Goal: Task Accomplishment & Management: Use online tool/utility

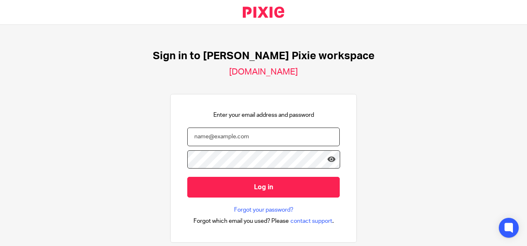
click at [241, 135] on input "email" at bounding box center [263, 137] width 153 height 19
type input "t"
type input "rtaylor@menzies.co.uk"
click at [400, 155] on div "Sign in to Menzies's Pixie workspace menzies.usepixie.net Enter your email addr…" at bounding box center [263, 135] width 527 height 221
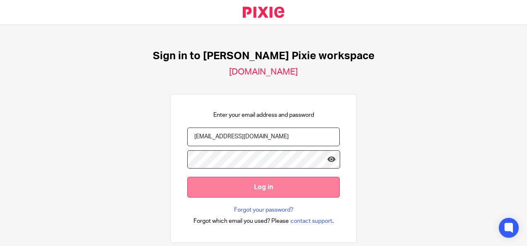
click at [278, 183] on input "Log in" at bounding box center [263, 187] width 153 height 20
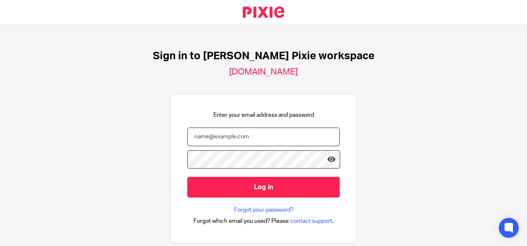
click at [210, 131] on input "email" at bounding box center [263, 137] width 153 height 19
type input "[EMAIL_ADDRESS][DOMAIN_NAME]"
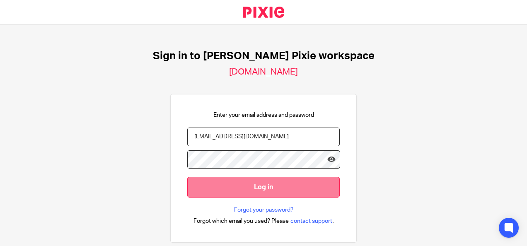
click at [234, 189] on input "Log in" at bounding box center [263, 187] width 153 height 20
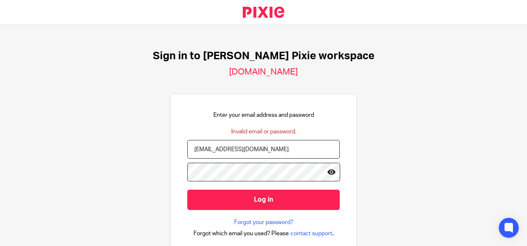
click at [187, 190] on input "Log in" at bounding box center [263, 200] width 153 height 20
click at [251, 219] on link "Forgot your password?" at bounding box center [263, 223] width 59 height 8
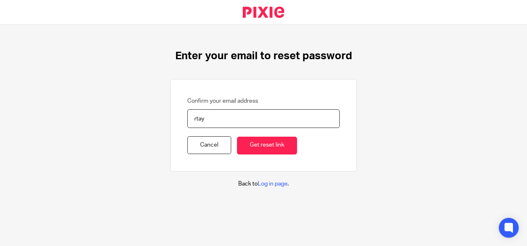
type input "[EMAIL_ADDRESS][DOMAIN_NAME]"
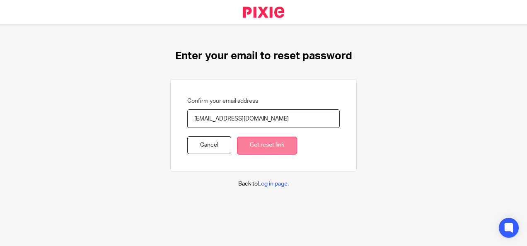
click at [253, 144] on input "Get reset link" at bounding box center [267, 146] width 60 height 18
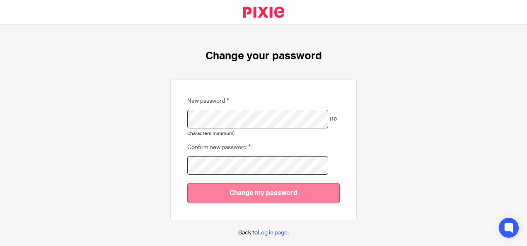
click at [264, 194] on input "Change my password" at bounding box center [263, 193] width 153 height 20
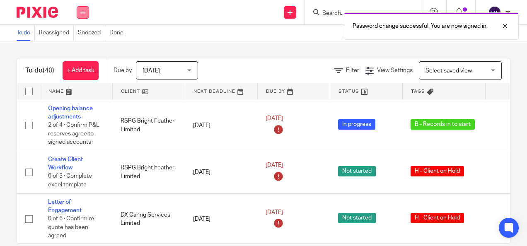
click at [89, 15] on button at bounding box center [83, 12] width 12 height 12
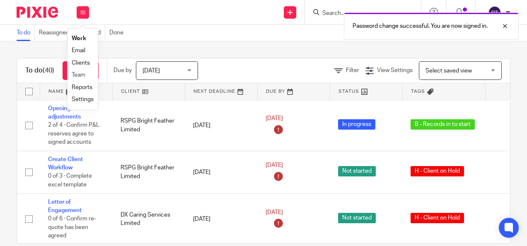
click at [88, 71] on li "Team" at bounding box center [83, 75] width 22 height 12
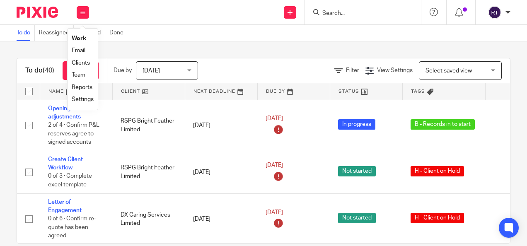
click at [82, 75] on link "Team" at bounding box center [79, 75] width 14 height 6
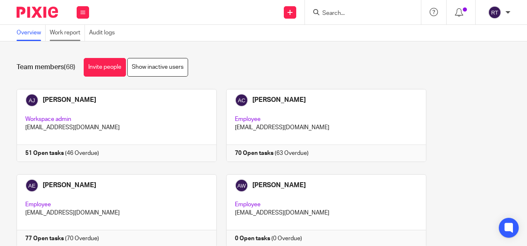
click at [73, 35] on link "Work report" at bounding box center [67, 33] width 35 height 16
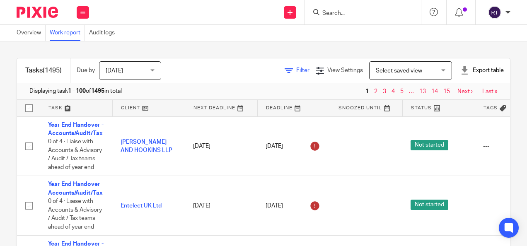
click at [296, 73] on span "Filter" at bounding box center [302, 71] width 13 height 6
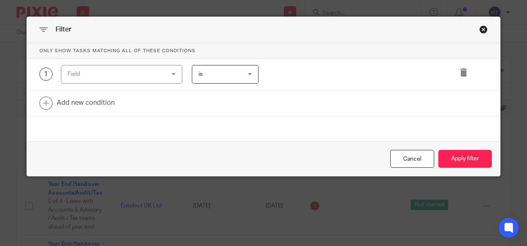
click at [125, 63] on div "1 Field Task fields Due by date Status Tags Created on Default assignee Assigne…" at bounding box center [264, 75] width 474 height 32
click at [141, 73] on div "Field" at bounding box center [114, 74] width 92 height 17
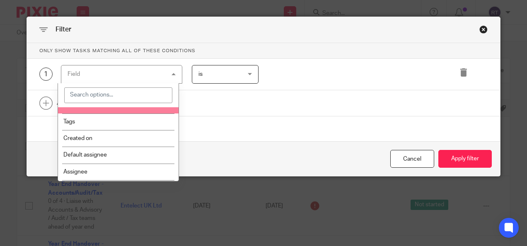
scroll to position [83, 0]
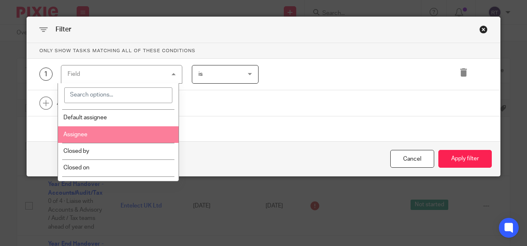
click at [109, 132] on li "Assignee" at bounding box center [118, 134] width 121 height 17
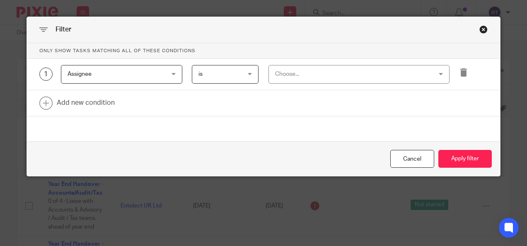
click at [286, 79] on div "Choose..." at bounding box center [344, 74] width 139 height 17
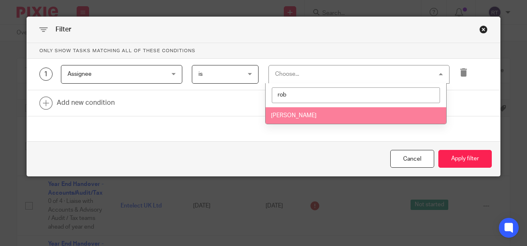
type input "rob"
click at [294, 119] on li "[PERSON_NAME]" at bounding box center [356, 115] width 181 height 17
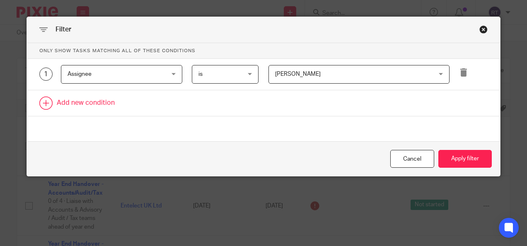
click at [89, 107] on link at bounding box center [264, 103] width 474 height 26
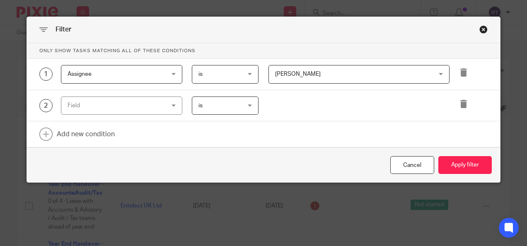
click at [115, 104] on div "Field" at bounding box center [114, 105] width 92 height 17
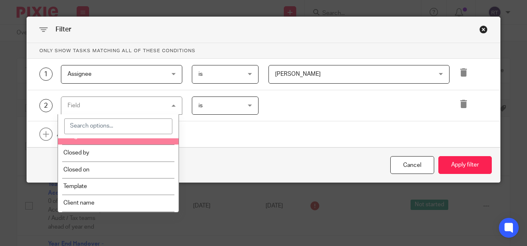
scroll to position [124, 0]
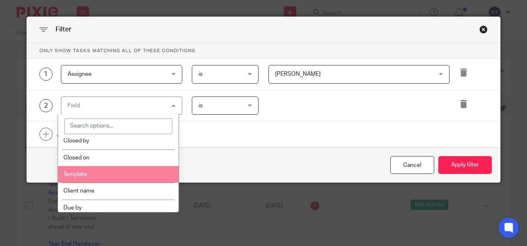
click at [104, 177] on li "Template" at bounding box center [118, 174] width 121 height 17
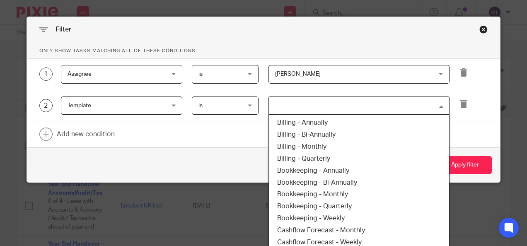
click at [329, 105] on input "Search for option" at bounding box center [357, 106] width 175 height 15
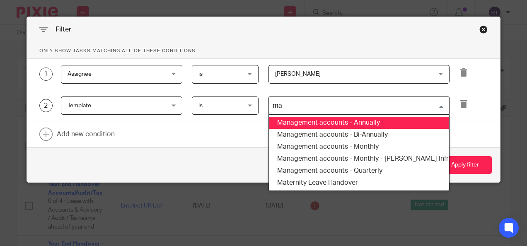
type input "man"
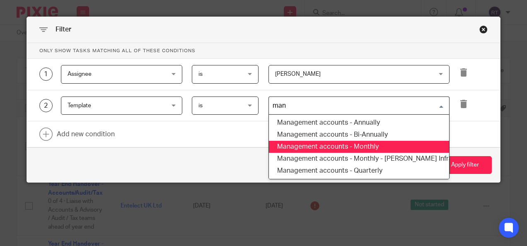
click at [330, 141] on li "Management accounts - Monthly" at bounding box center [359, 147] width 180 height 12
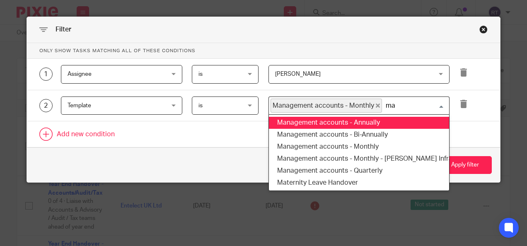
type input "man"
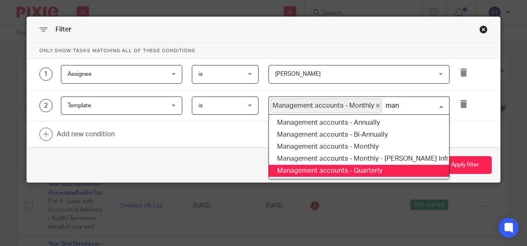
click at [336, 167] on li "Management accounts - Quarterly" at bounding box center [359, 171] width 180 height 12
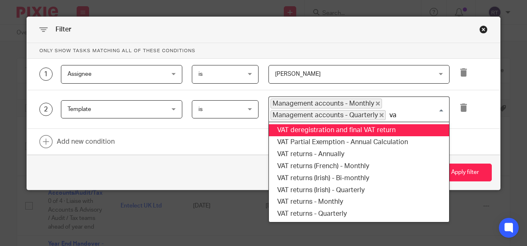
type input "vat"
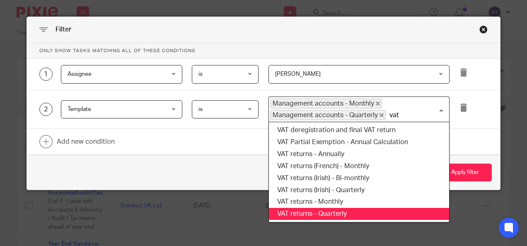
click at [329, 209] on li "VAT returns - Quarterly" at bounding box center [359, 214] width 180 height 12
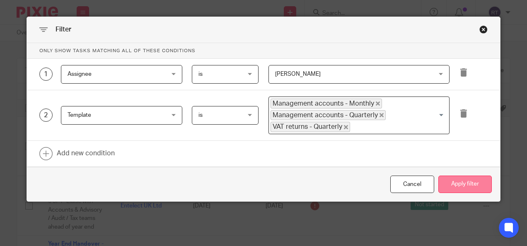
click at [449, 182] on button "Apply filter" at bounding box center [465, 185] width 53 height 18
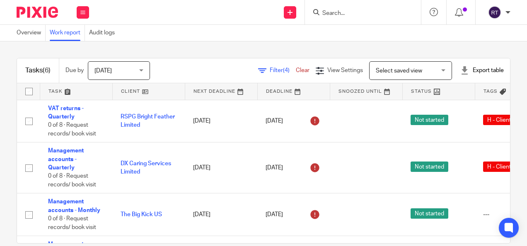
click at [134, 90] on link at bounding box center [149, 91] width 72 height 17
